Goal: Navigation & Orientation: Go to known website

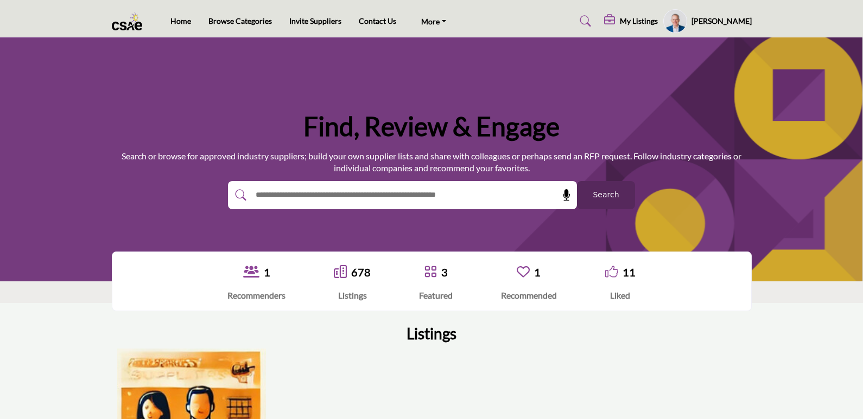
click at [590, 189] on button "Search" at bounding box center [606, 195] width 58 height 28
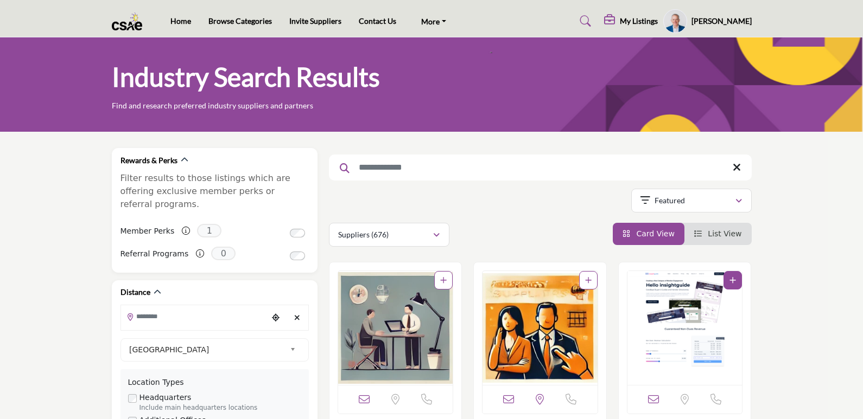
click at [130, 26] on img at bounding box center [130, 21] width 36 height 18
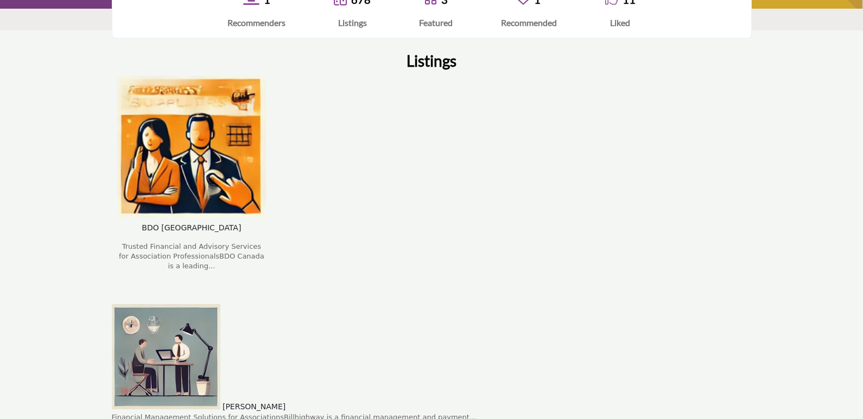
scroll to position [163, 0]
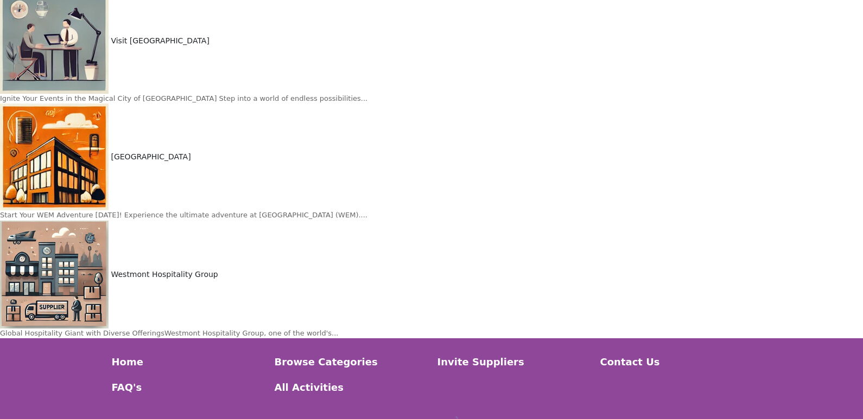
scroll to position [6074, 0]
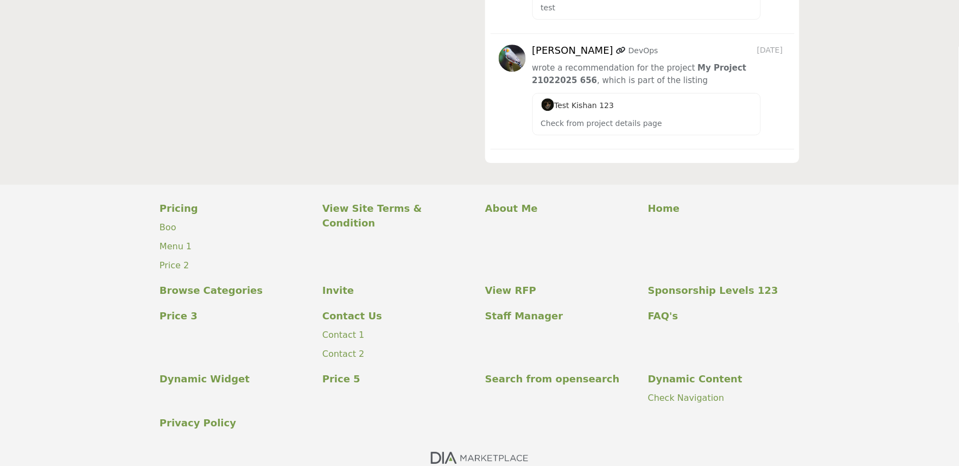
scroll to position [4679, 0]
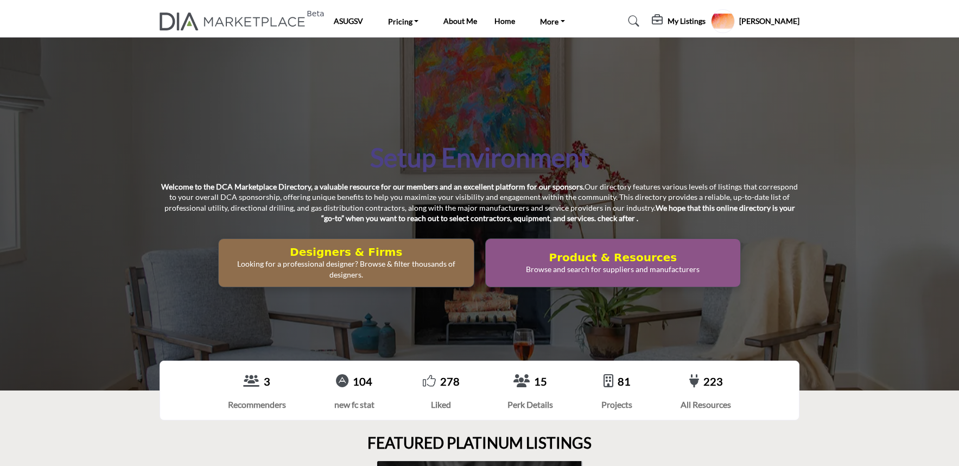
scroll to position [4679, 0]
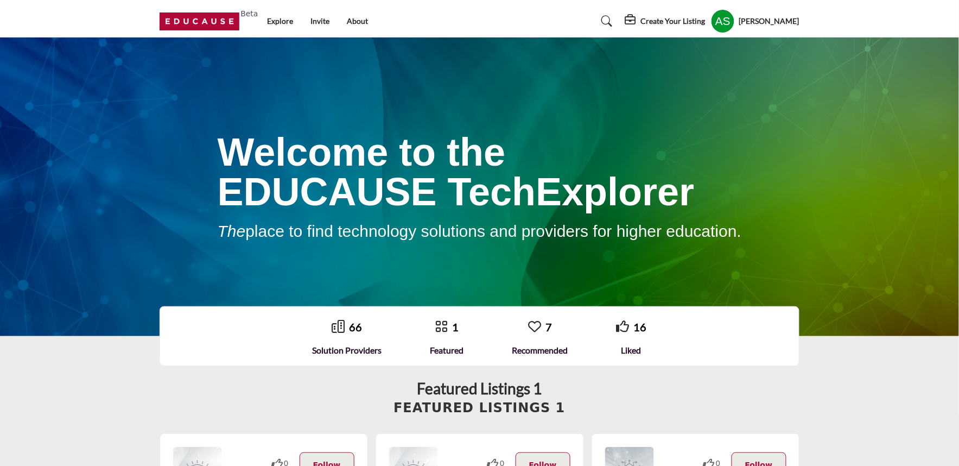
click at [721, 23] on profile-featured-bd05945c-1994-4d3f-bdda-d5fdffdf519e "Show hide supplier dropdown" at bounding box center [723, 21] width 24 height 24
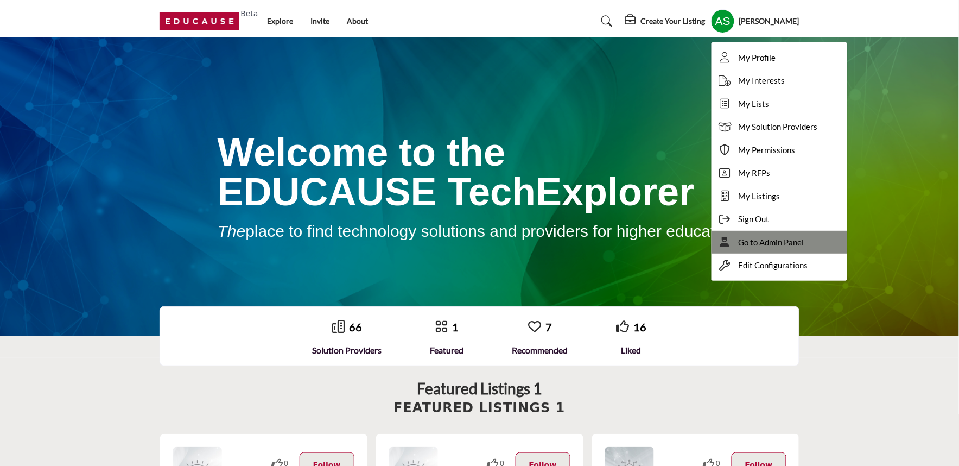
click at [749, 237] on span "Go to Admin Panel" at bounding box center [772, 242] width 66 height 12
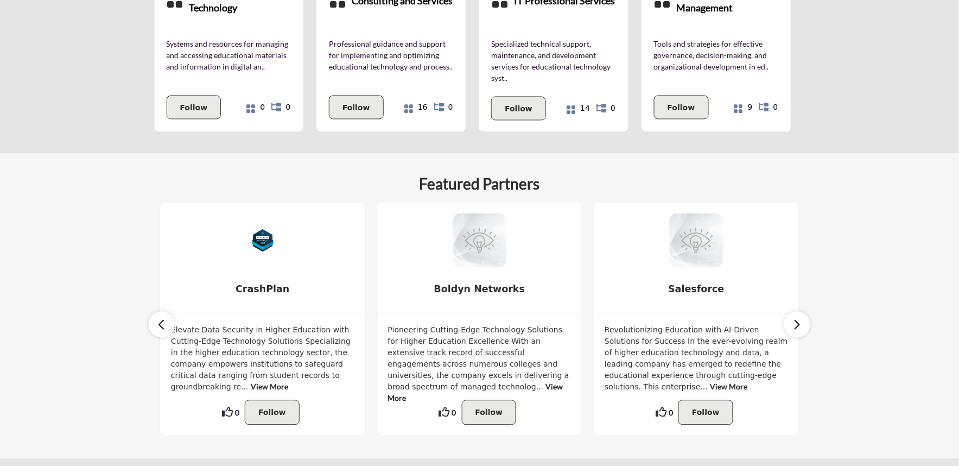
scroll to position [1735, 0]
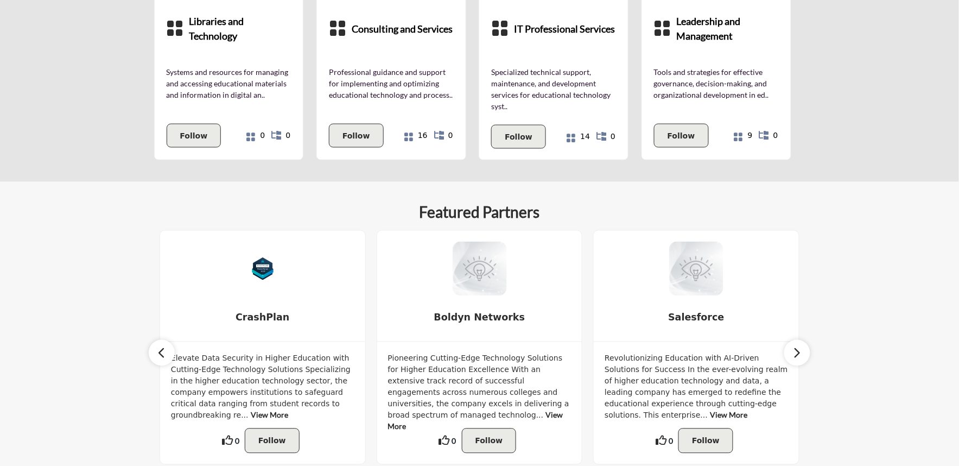
click at [160, 346] on icon "button" at bounding box center [161, 353] width 9 height 14
click at [796, 346] on icon "button" at bounding box center [797, 353] width 9 height 14
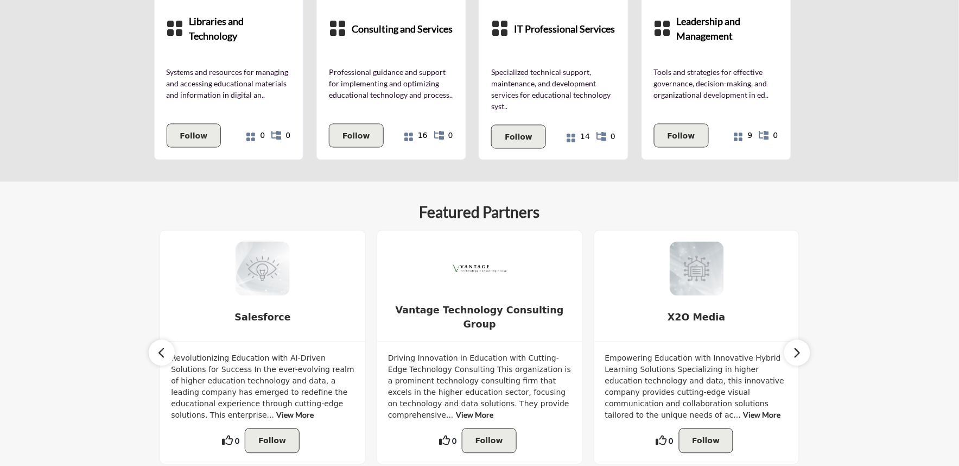
click at [796, 346] on icon "button" at bounding box center [797, 353] width 9 height 14
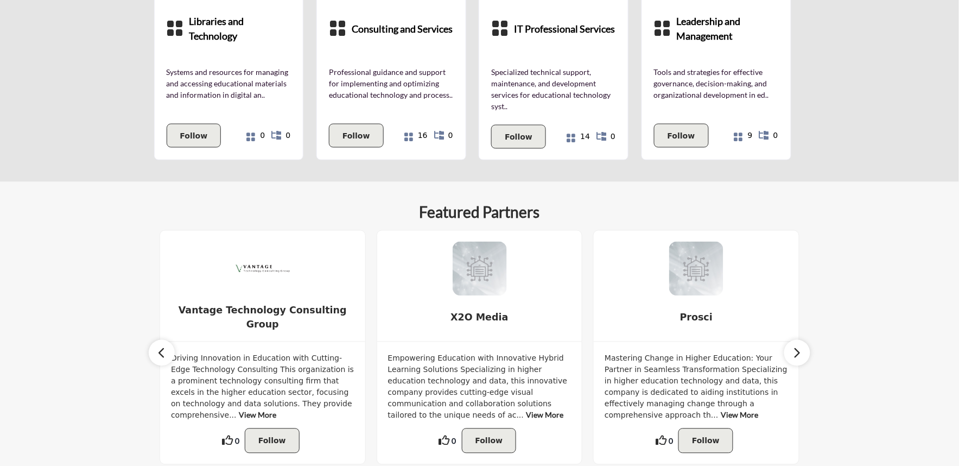
click at [796, 346] on icon "button" at bounding box center [797, 353] width 9 height 14
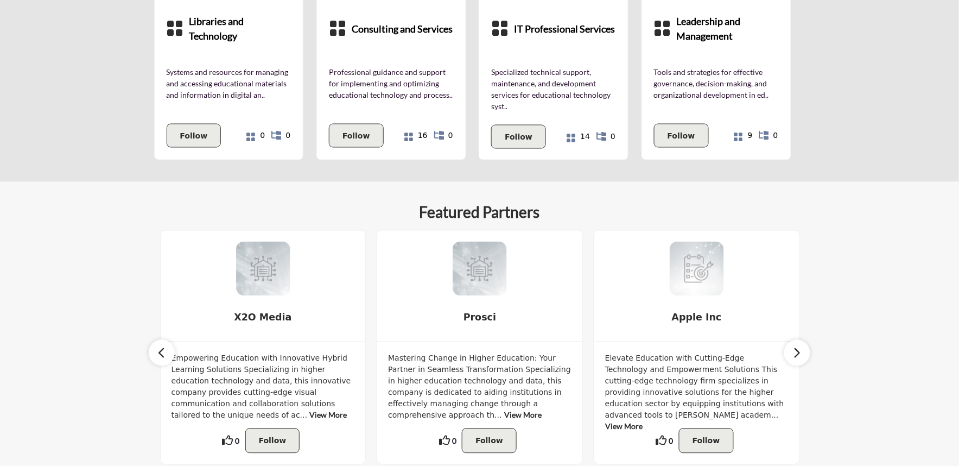
click at [796, 346] on icon "button" at bounding box center [797, 353] width 9 height 14
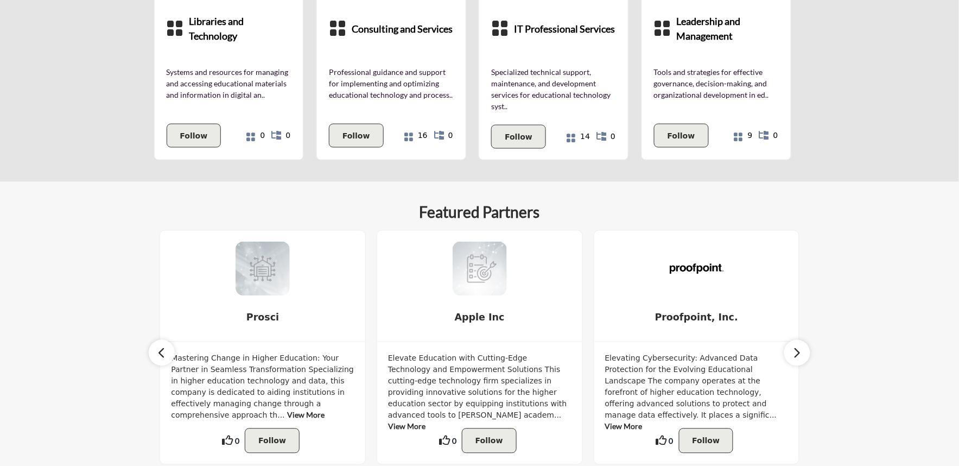
click at [796, 346] on icon "button" at bounding box center [797, 353] width 9 height 14
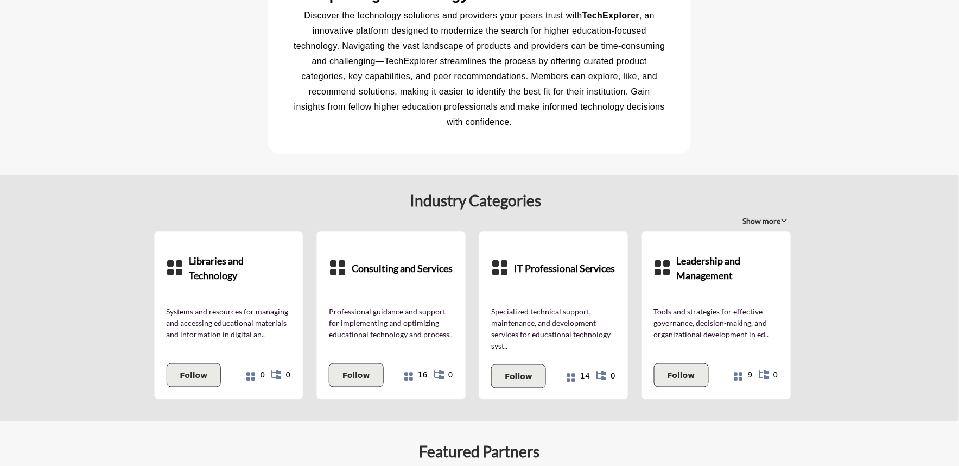
scroll to position [1494, 0]
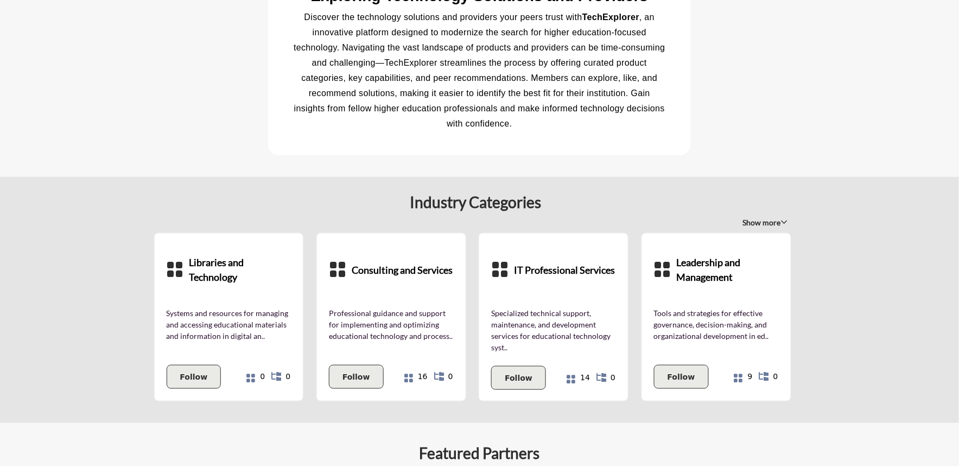
click at [758, 217] on span "Show more" at bounding box center [765, 222] width 45 height 11
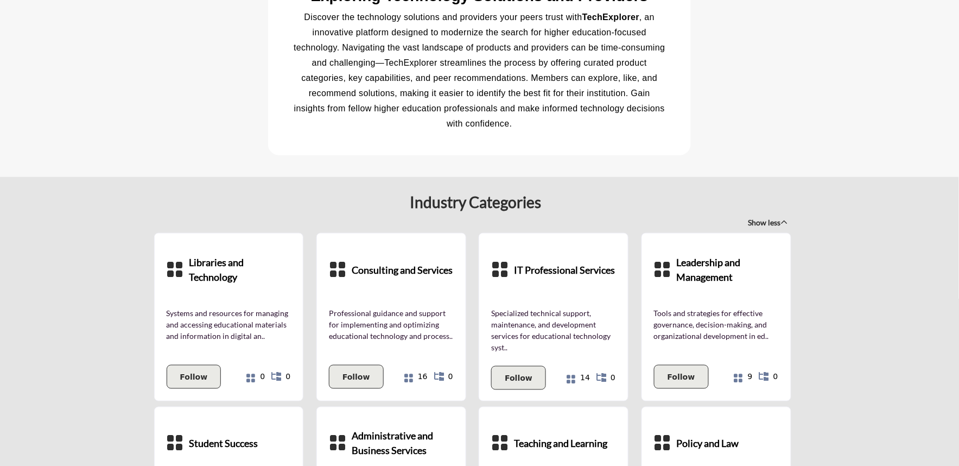
click at [758, 217] on span "Show less" at bounding box center [768, 222] width 40 height 11
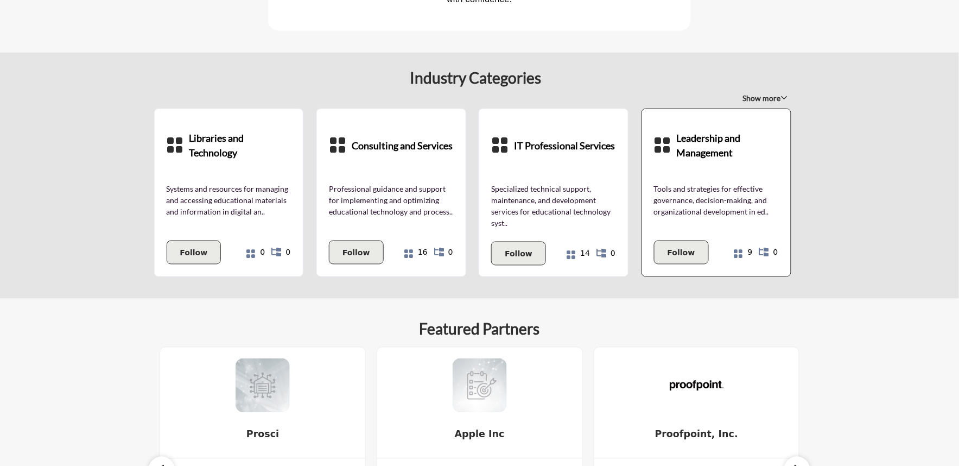
scroll to position [1555, 0]
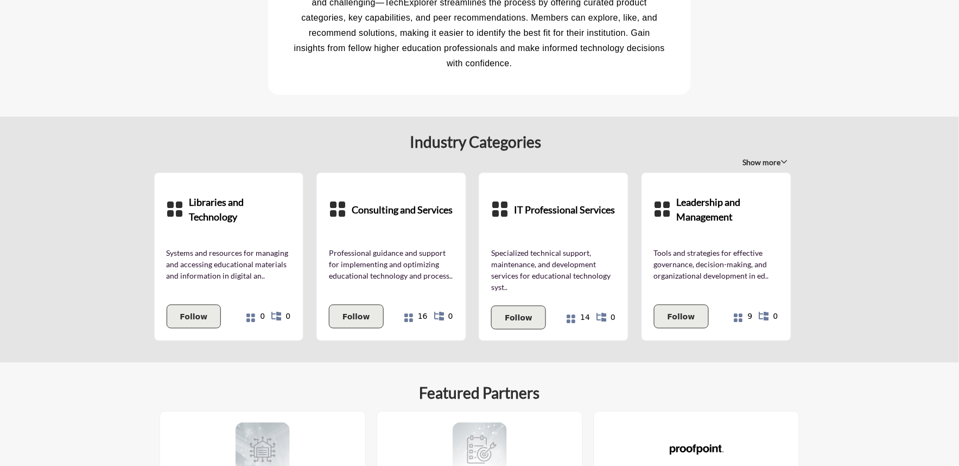
click at [758, 157] on span "Show more" at bounding box center [765, 162] width 45 height 11
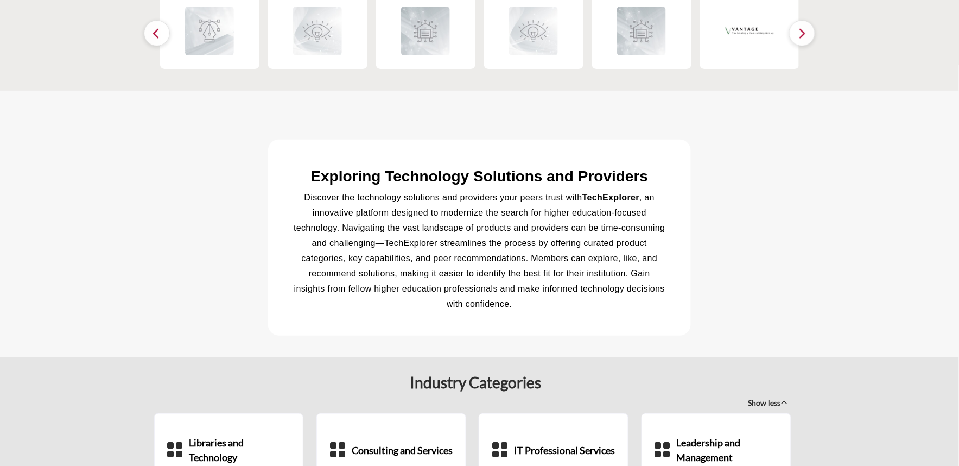
scroll to position [1314, 0]
drag, startPoint x: 408, startPoint y: 357, endPoint x: 574, endPoint y: 358, distance: 165.5
click at [565, 374] on div "Industry Categories" at bounding box center [475, 383] width 629 height 18
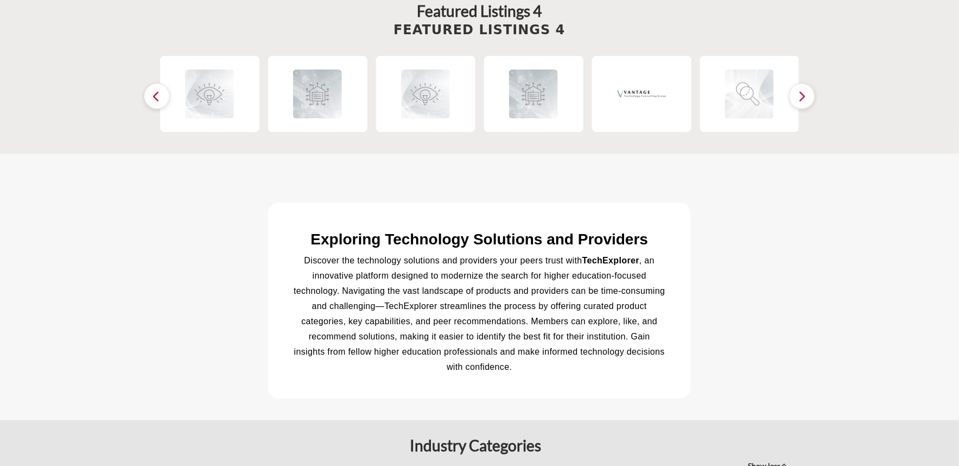
scroll to position [1012, 0]
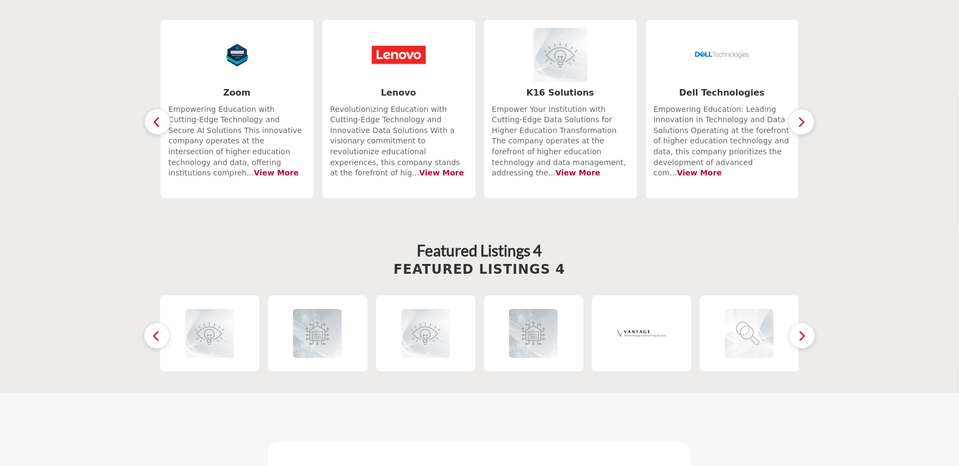
click at [156, 329] on icon "button" at bounding box center [156, 336] width 9 height 14
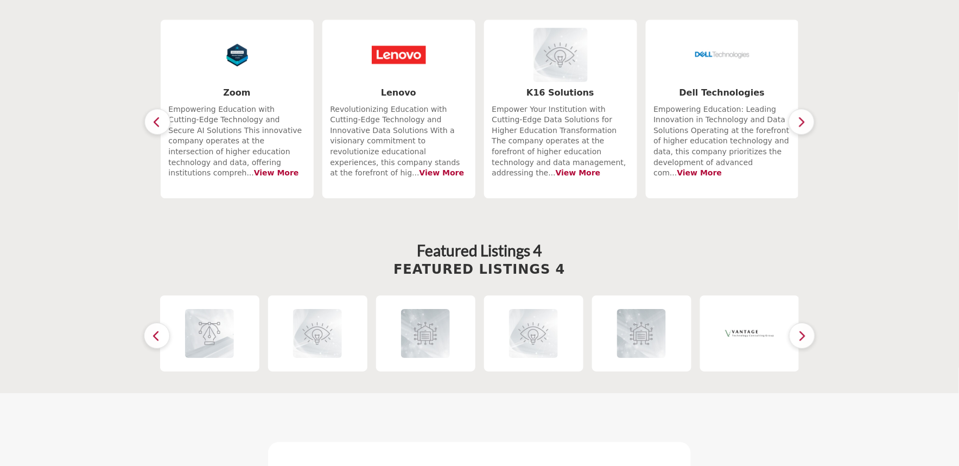
click at [156, 329] on icon "button" at bounding box center [156, 336] width 9 height 14
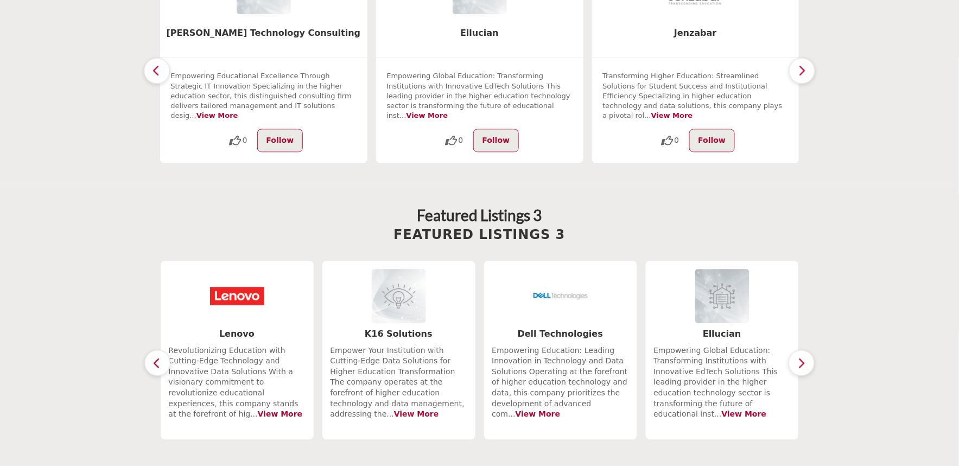
click at [161, 356] on icon "button" at bounding box center [157, 363] width 9 height 14
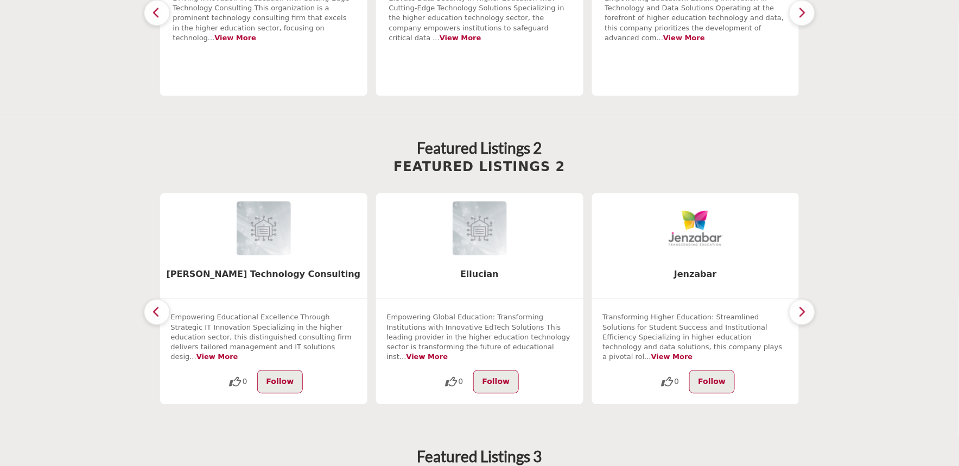
click at [150, 301] on button "button" at bounding box center [157, 312] width 26 height 26
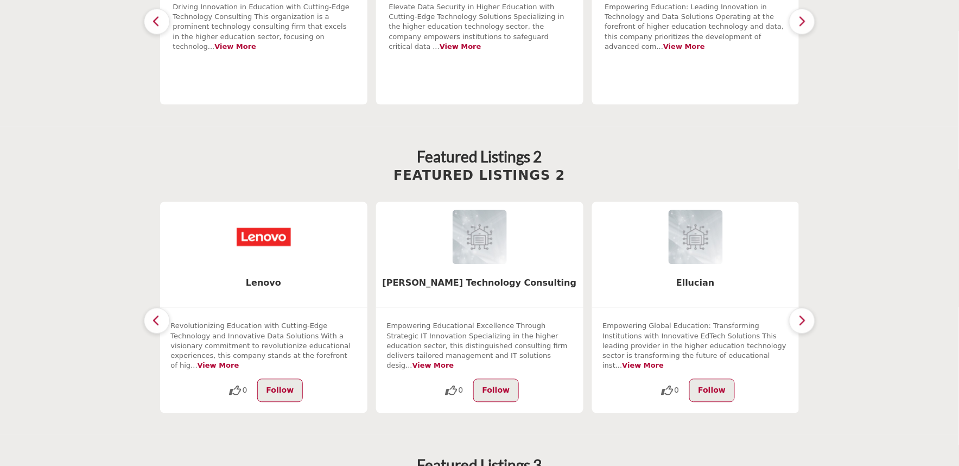
scroll to position [228, 0]
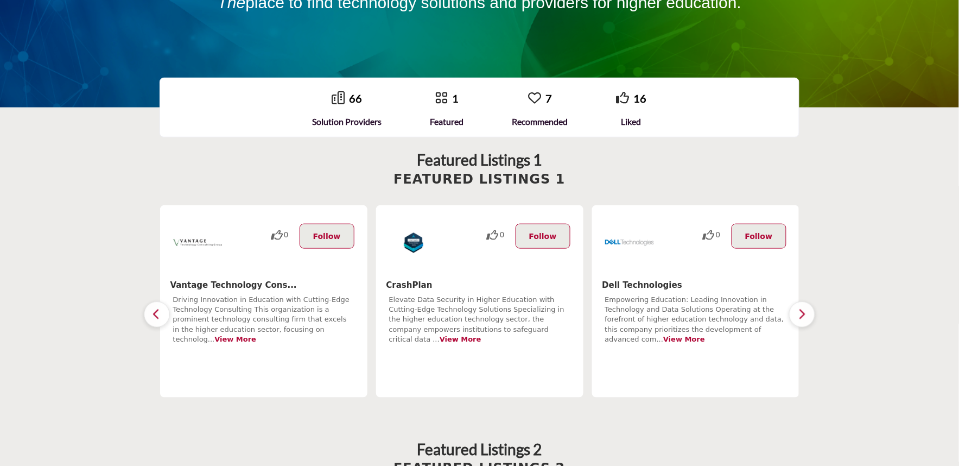
click at [158, 315] on icon "button" at bounding box center [156, 314] width 9 height 14
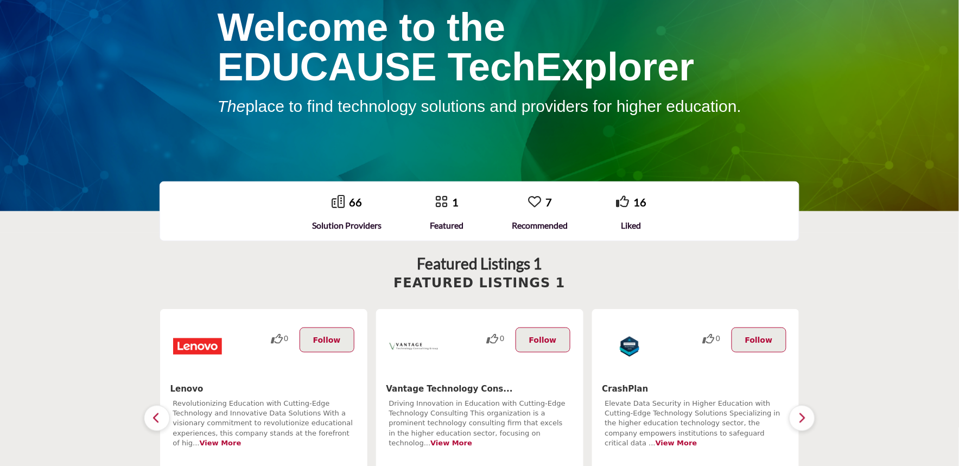
scroll to position [0, 0]
